Goal: Transaction & Acquisition: Download file/media

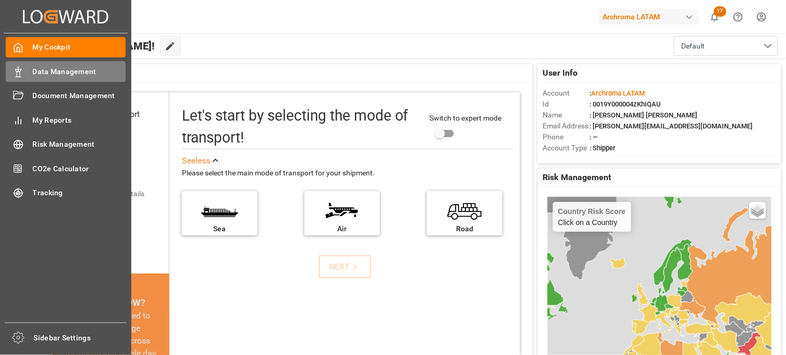
click at [57, 71] on span "Data Management" at bounding box center [79, 71] width 93 height 11
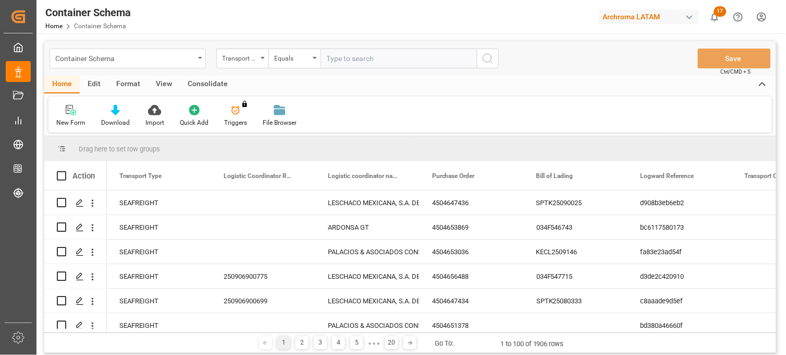
click at [198, 56] on div "Container Schema" at bounding box center [128, 58] width 156 height 20
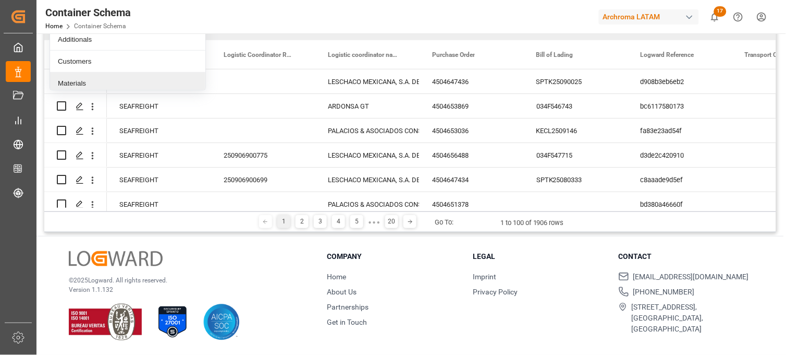
scroll to position [54, 0]
click at [117, 82] on div "Materials" at bounding box center [127, 85] width 155 height 22
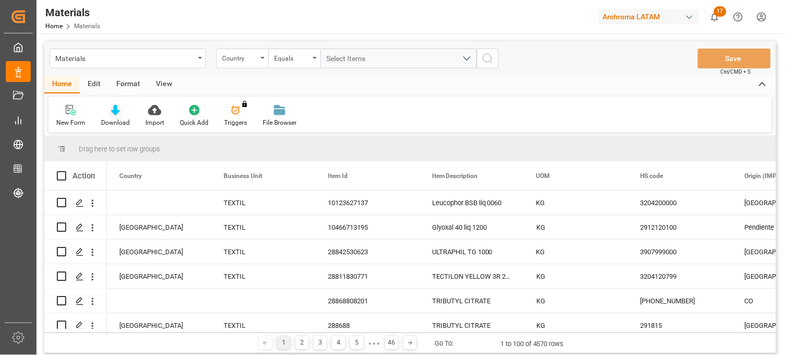
click at [116, 113] on icon at bounding box center [115, 110] width 9 height 10
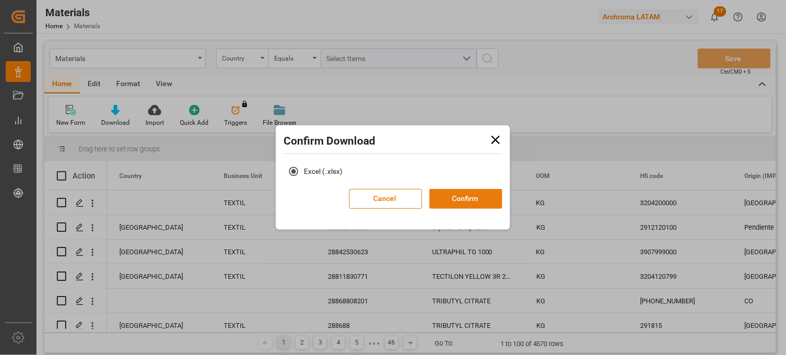
click at [447, 199] on button "Confirm" at bounding box center [466, 199] width 73 height 20
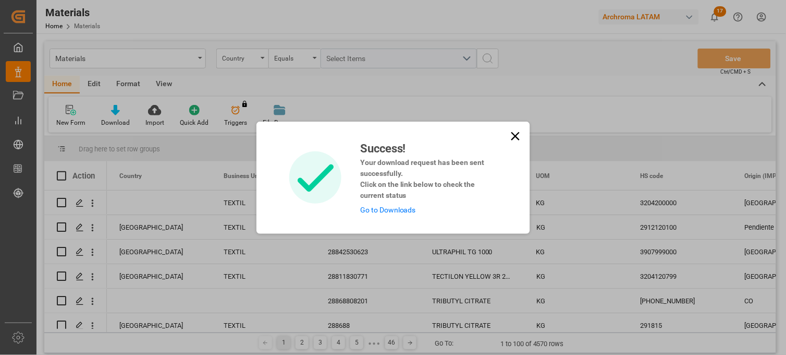
click at [395, 209] on link "Go to Downloads" at bounding box center [388, 209] width 56 height 8
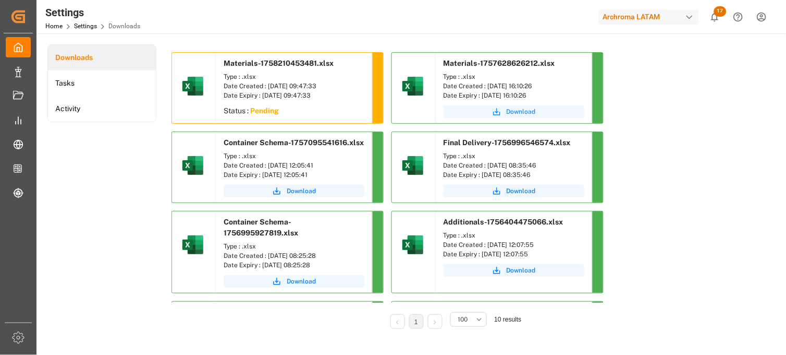
click at [521, 112] on span "Download" at bounding box center [521, 111] width 29 height 9
